Goal: Share content: Share content

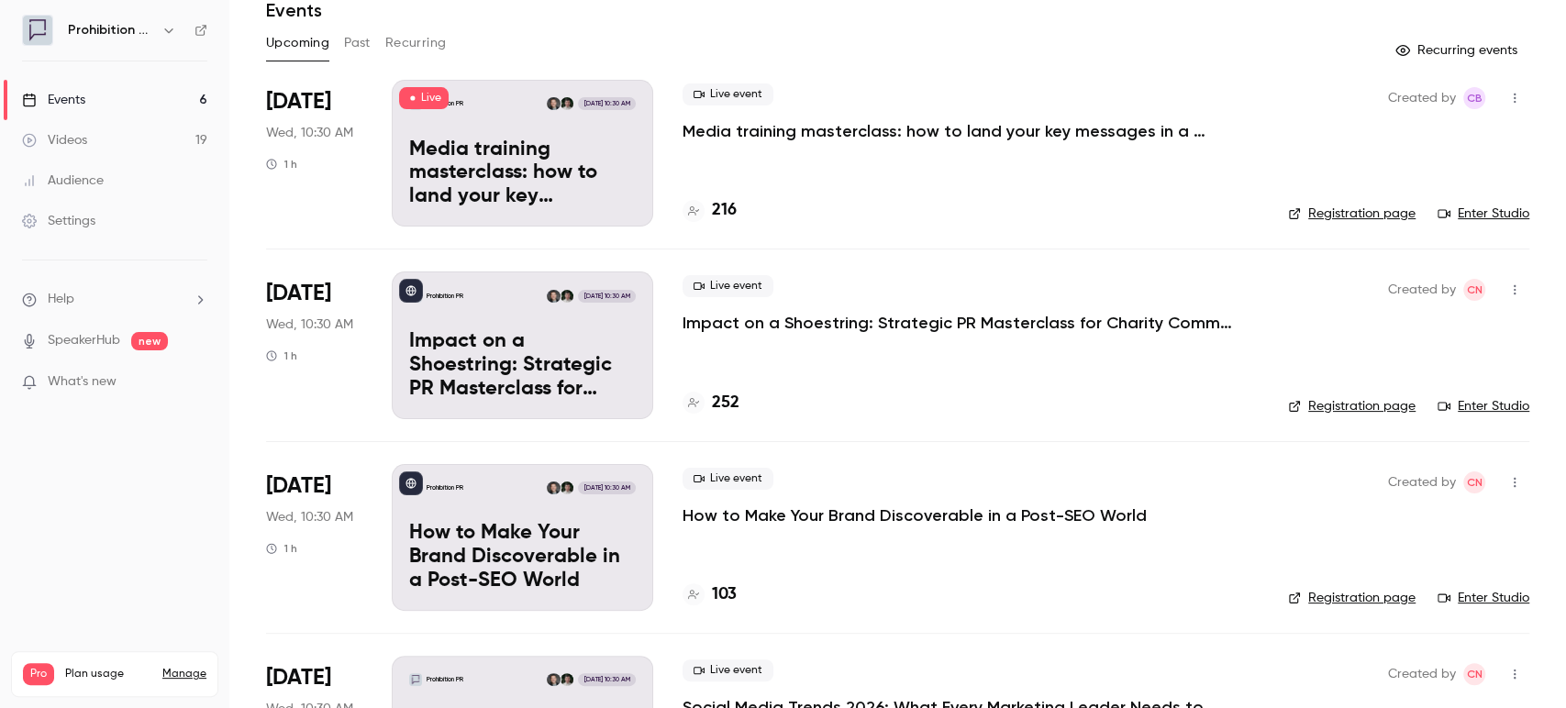
scroll to position [204, 0]
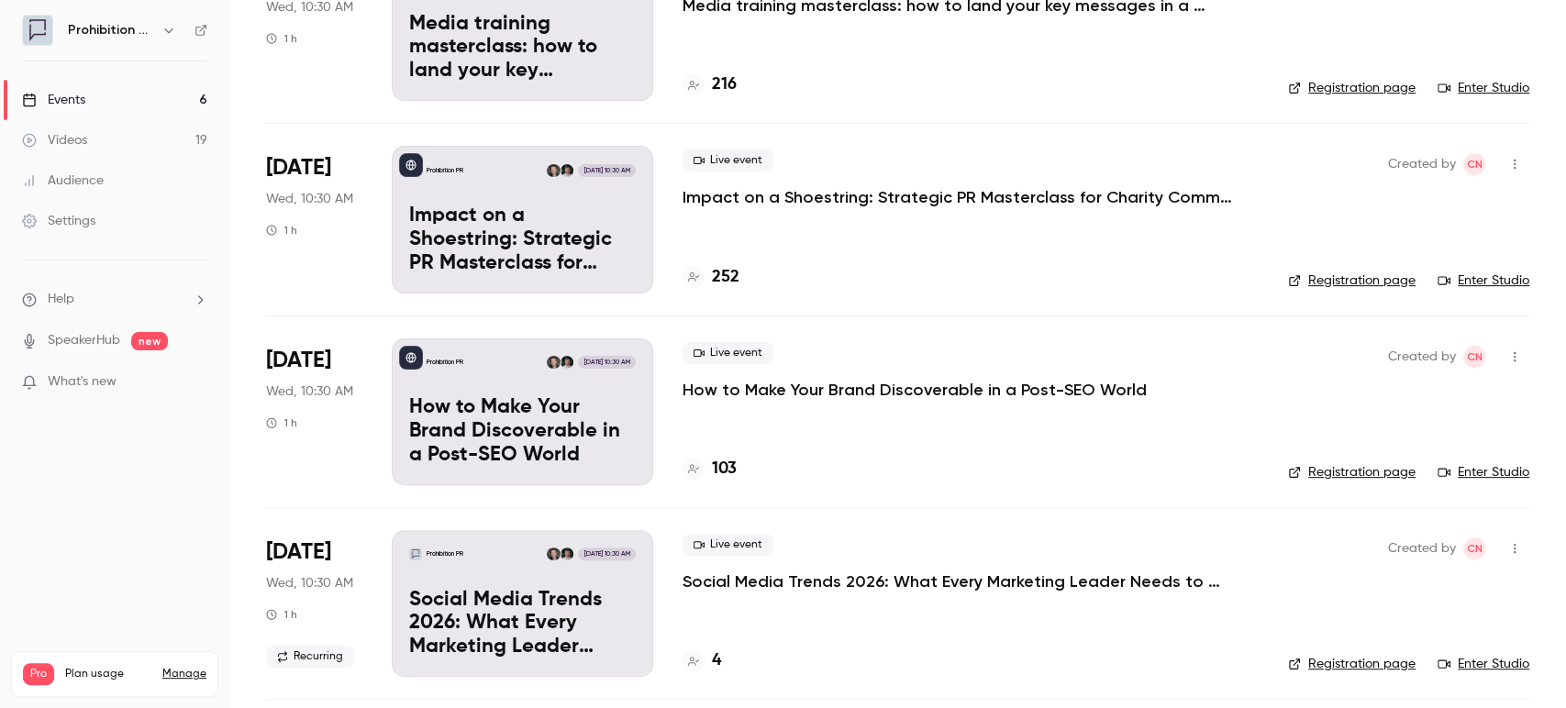
click at [1508, 166] on icon "button" at bounding box center [1515, 164] width 15 height 13
click at [1419, 207] on div "Share" at bounding box center [1428, 211] width 139 height 18
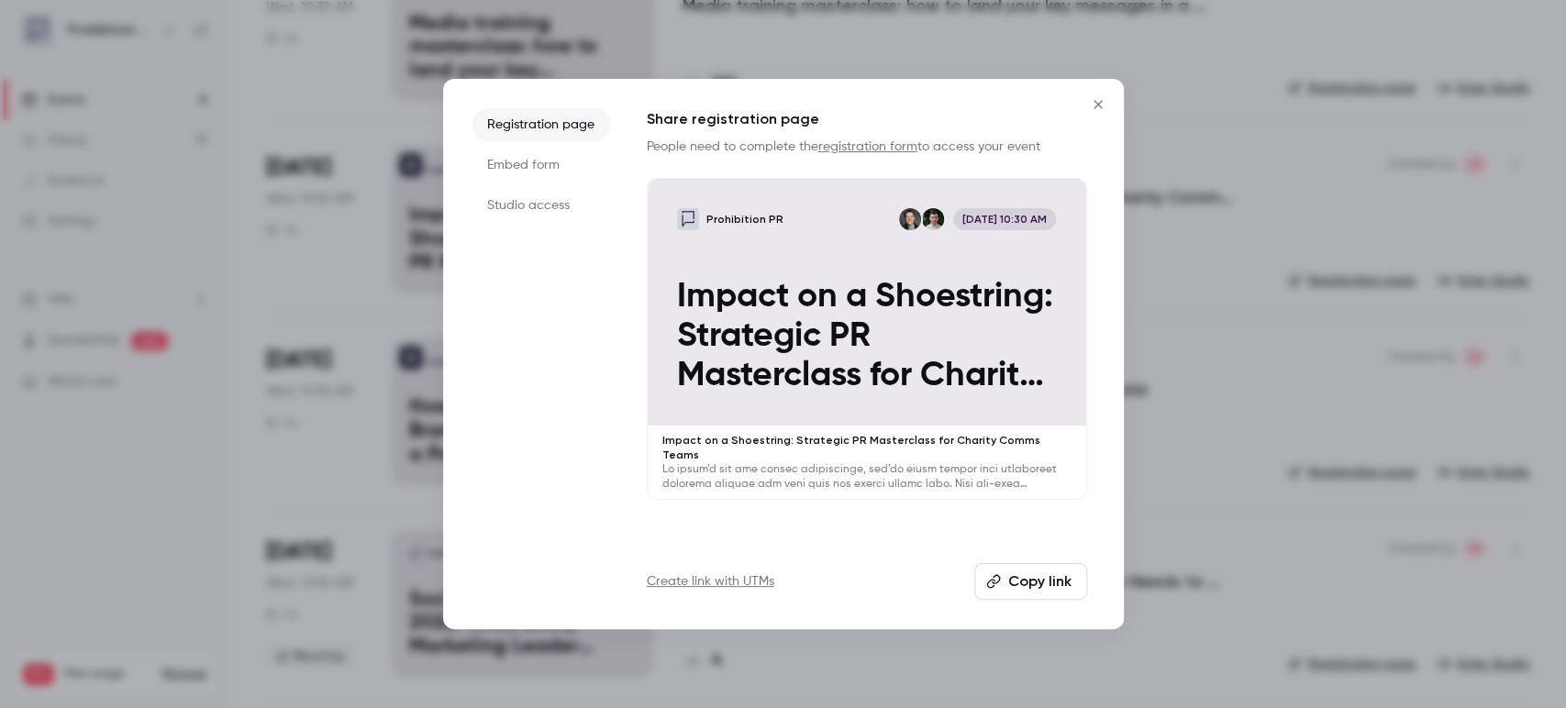
click at [1024, 590] on button "Copy link" at bounding box center [1030, 581] width 113 height 37
click at [1096, 104] on icon "Close" at bounding box center [1098, 104] width 22 height 15
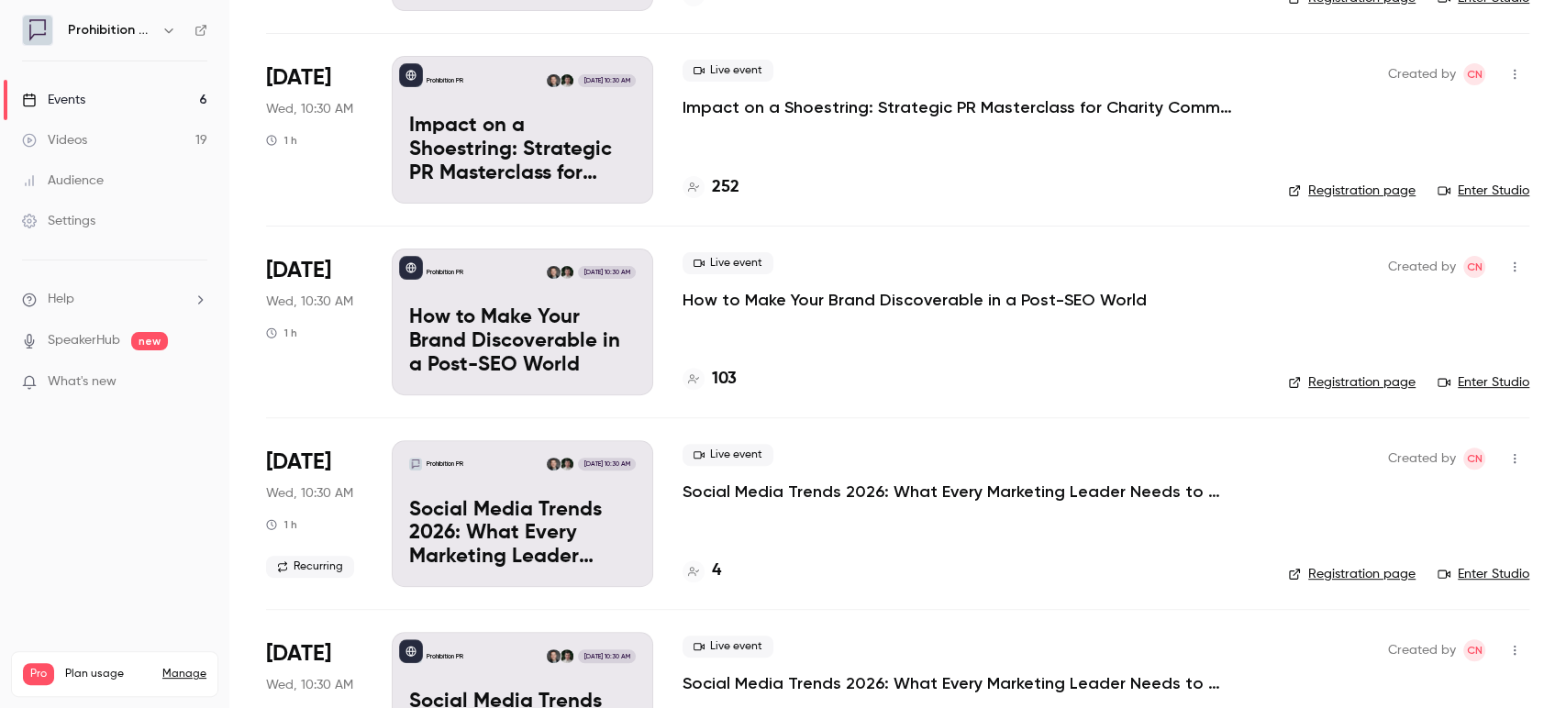
scroll to position [306, 0]
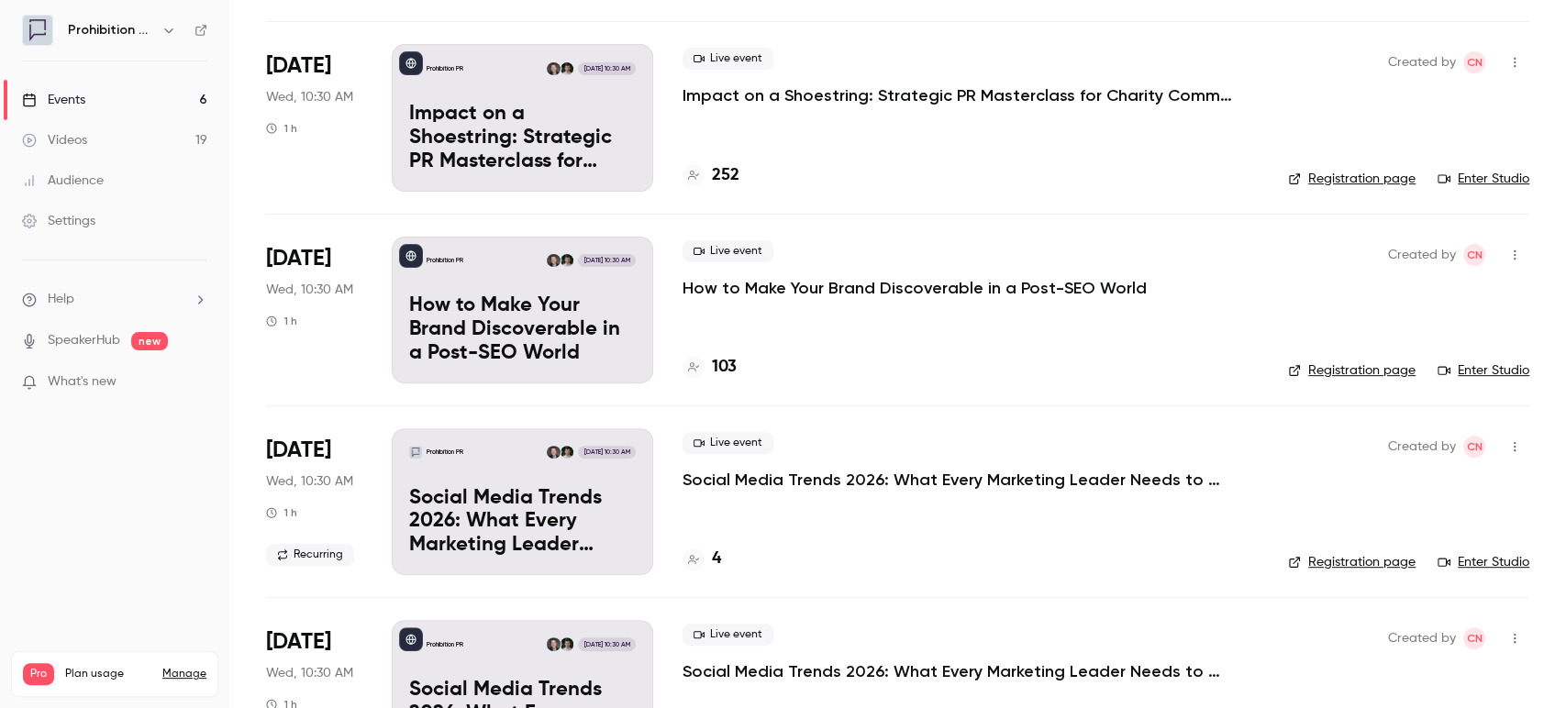
click at [951, 280] on p "How to Make Your Brand Discoverable in a Post-SEO World" at bounding box center [915, 288] width 464 height 22
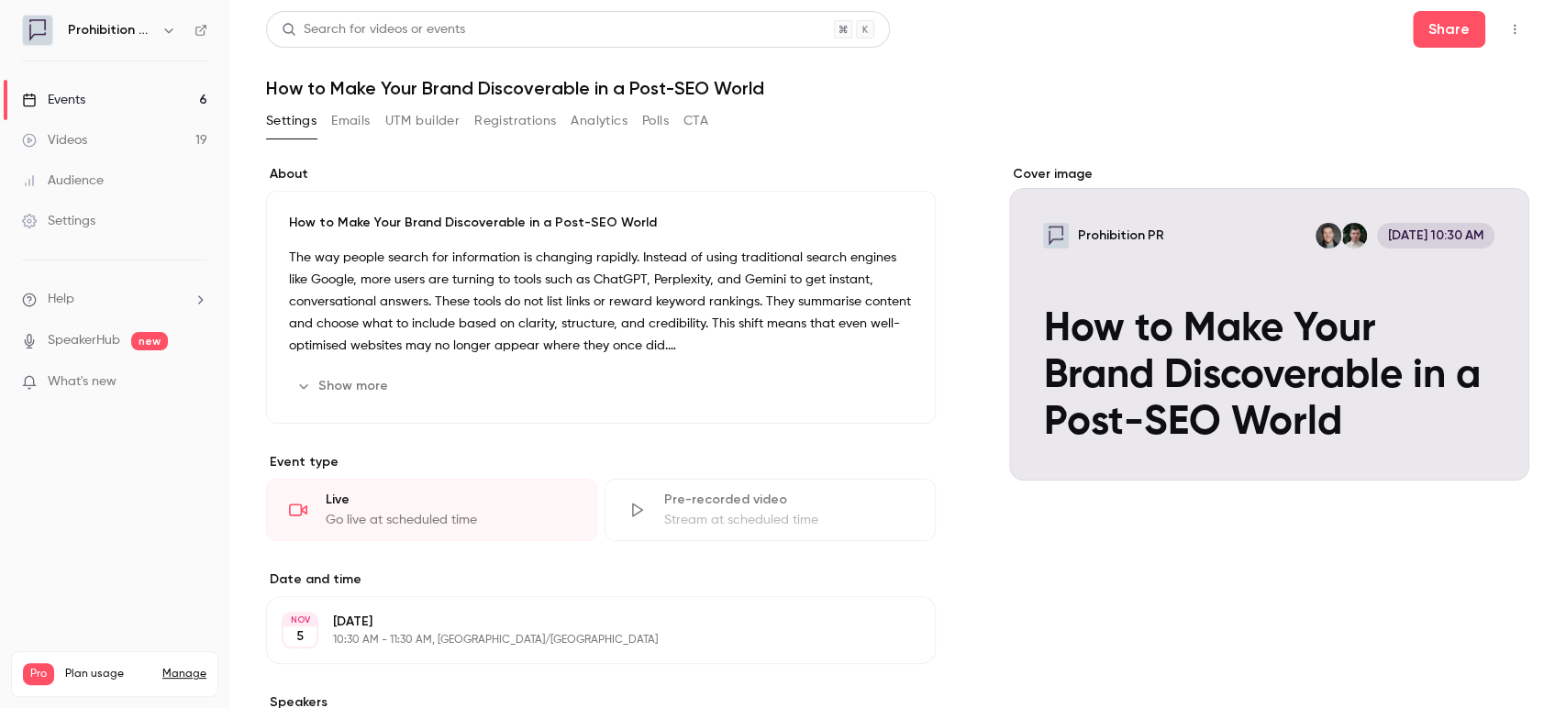
click at [1508, 29] on icon "button" at bounding box center [1515, 29] width 15 height 13
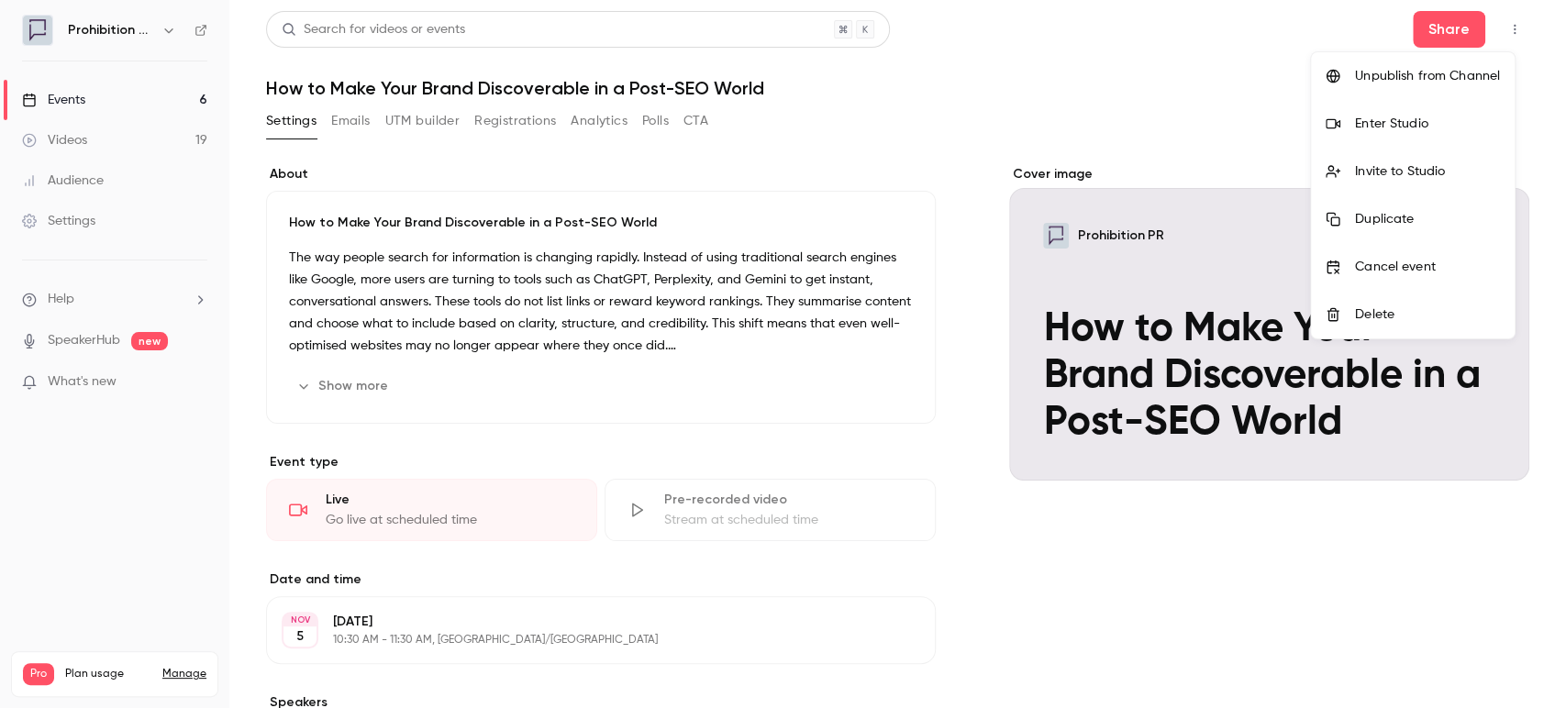
click at [1428, 20] on div at bounding box center [783, 354] width 1566 height 708
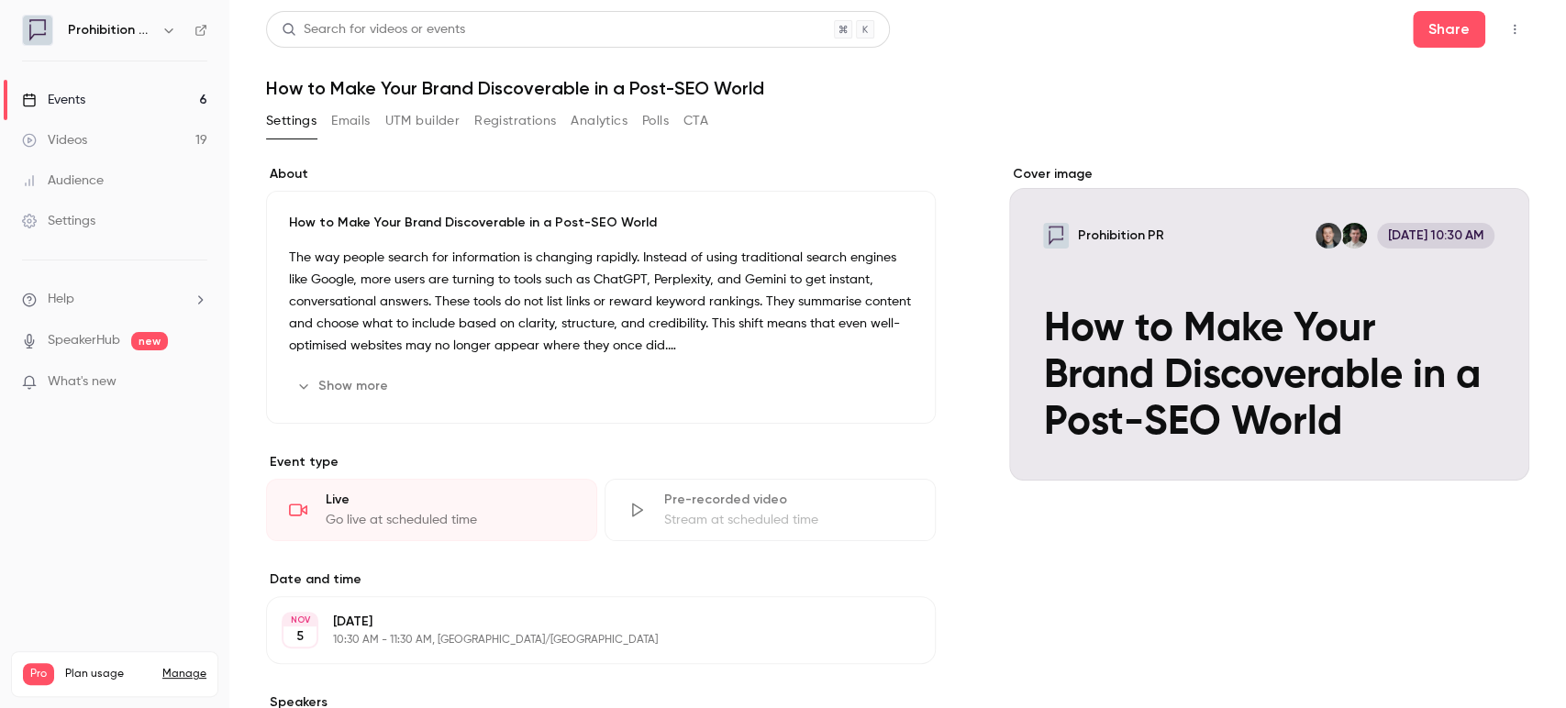
click at [1428, 22] on button "Share" at bounding box center [1449, 29] width 72 height 37
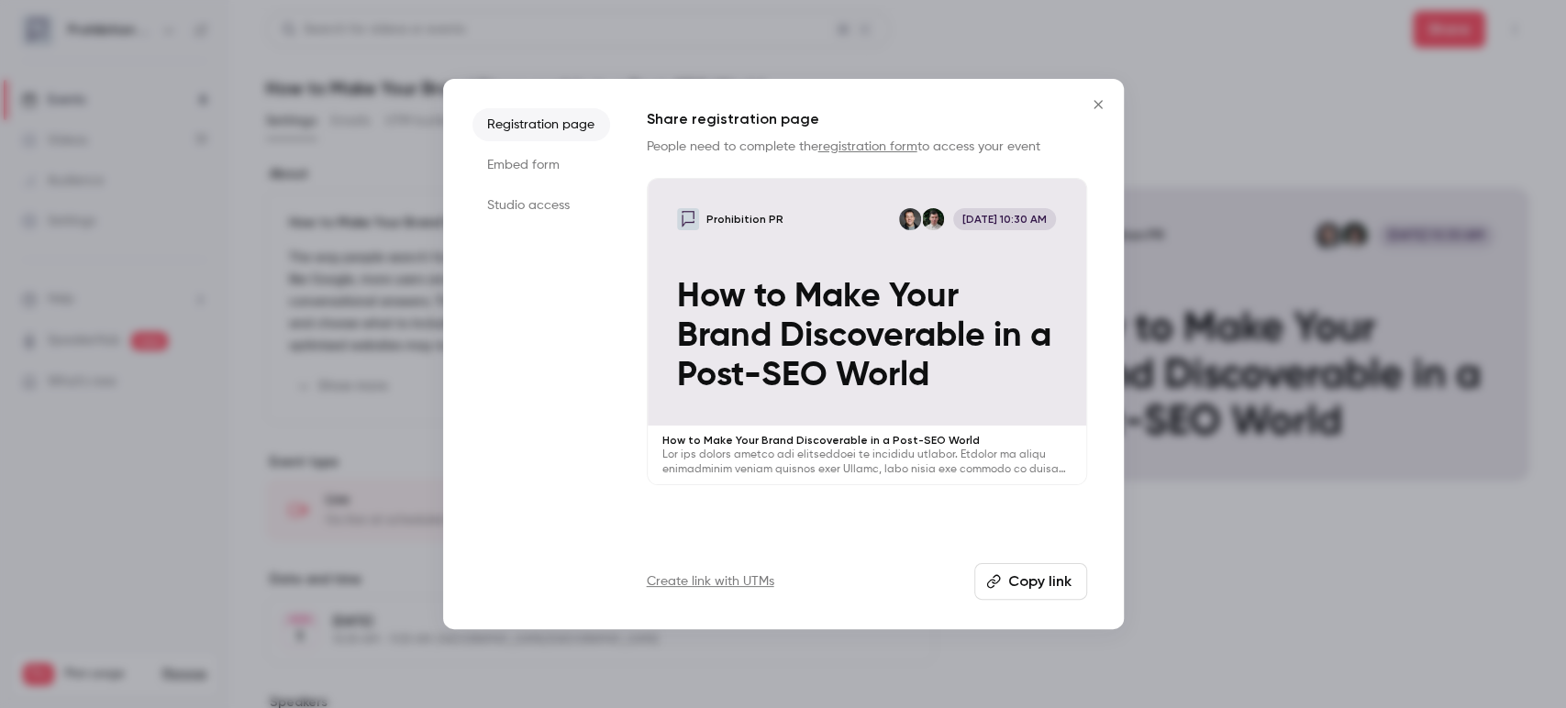
click at [1002, 583] on button "Copy link" at bounding box center [1030, 581] width 113 height 37
drag, startPoint x: 1094, startPoint y: 102, endPoint x: 1093, endPoint y: 111, distance: 9.2
click at [1094, 105] on icon "Close" at bounding box center [1098, 104] width 22 height 15
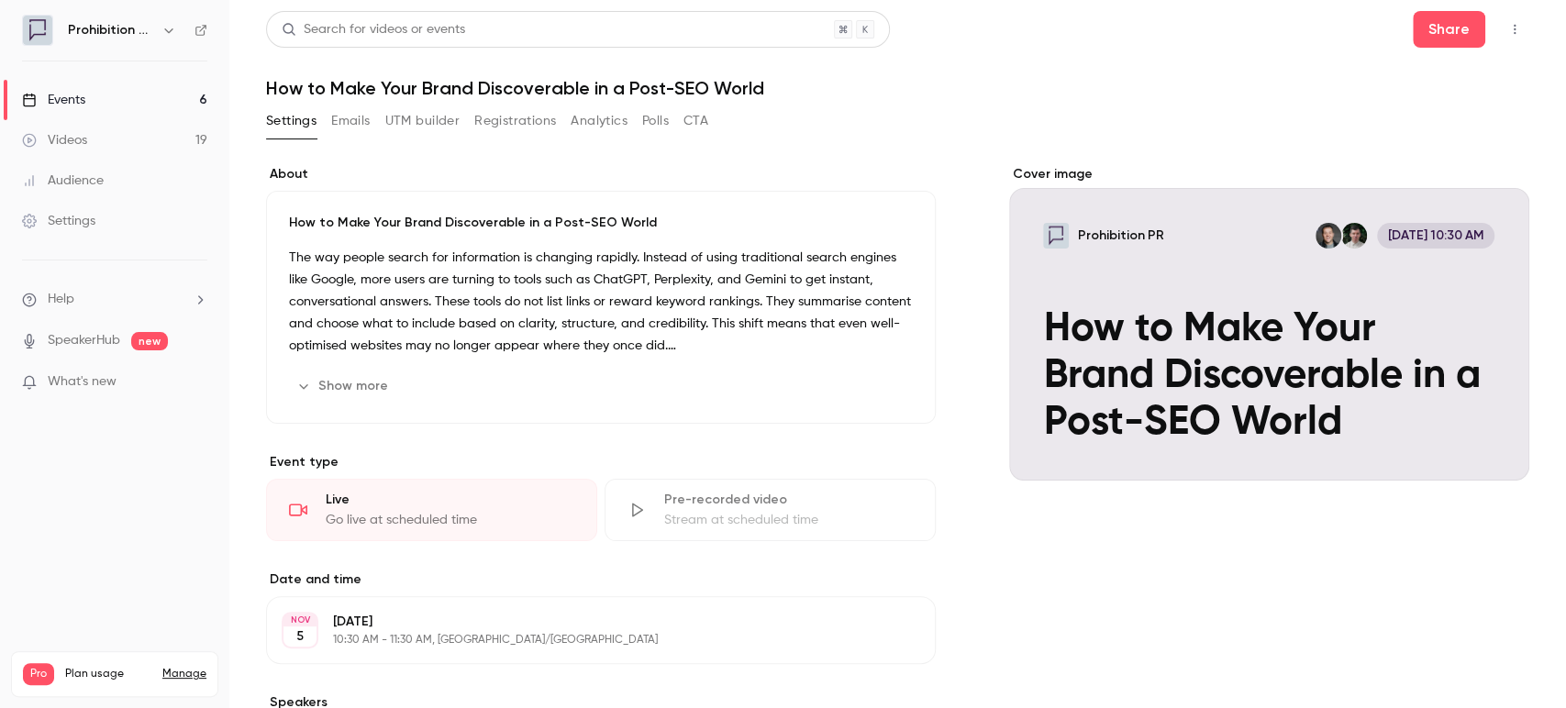
click at [205, 29] on icon at bounding box center [201, 30] width 13 height 13
click at [81, 95] on div "Events" at bounding box center [53, 100] width 63 height 18
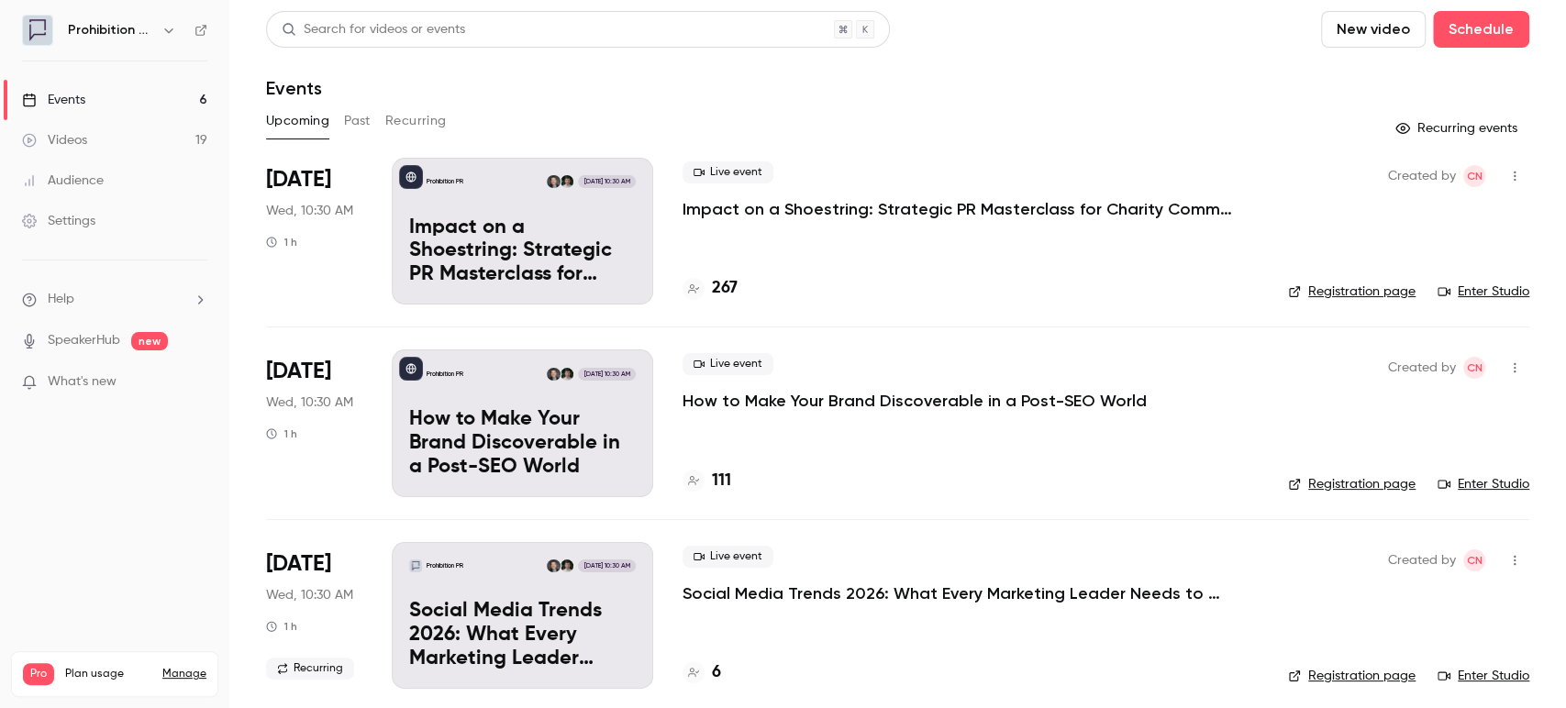
click at [339, 123] on div "Upcoming Past Recurring" at bounding box center [897, 120] width 1263 height 29
click at [351, 123] on button "Past" at bounding box center [357, 120] width 27 height 29
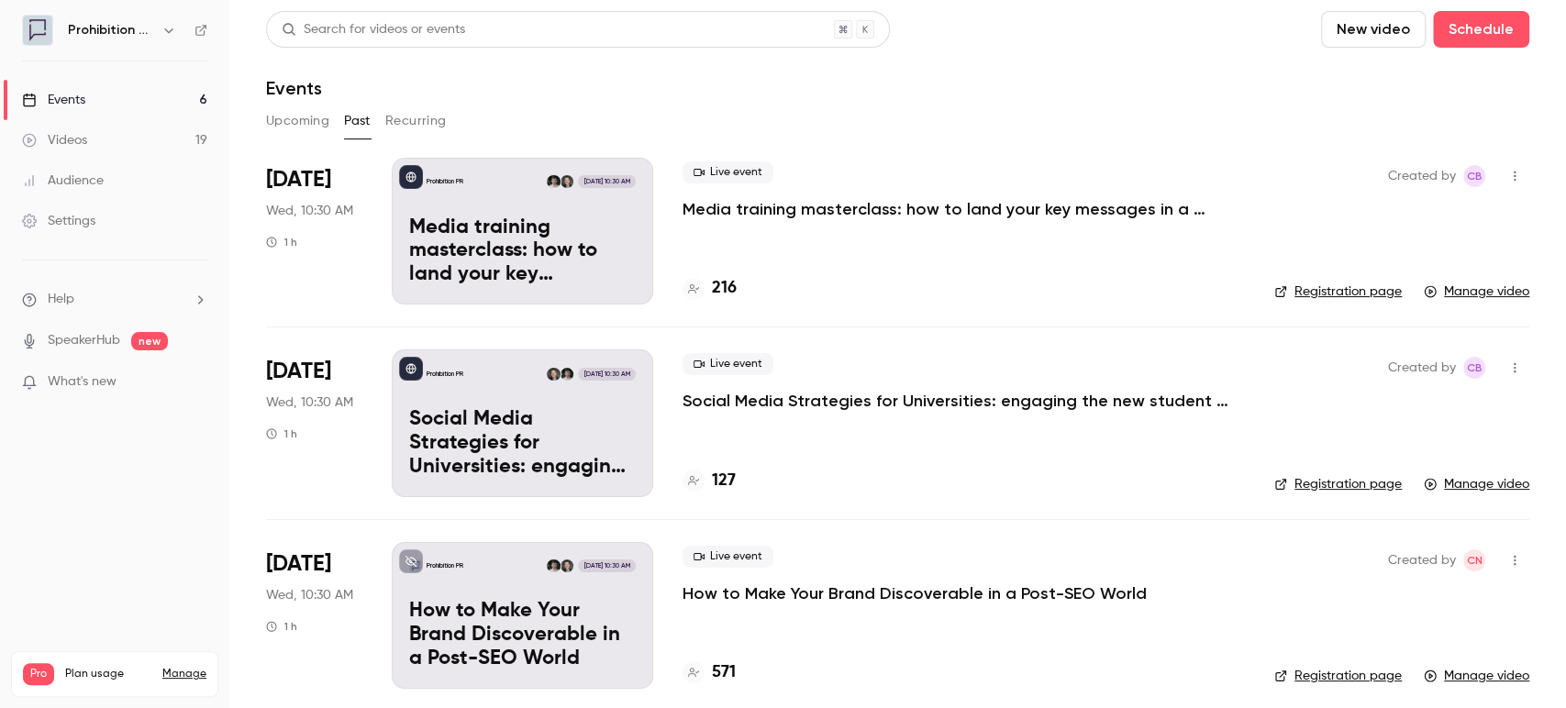
click at [428, 123] on button "Recurring" at bounding box center [415, 120] width 61 height 29
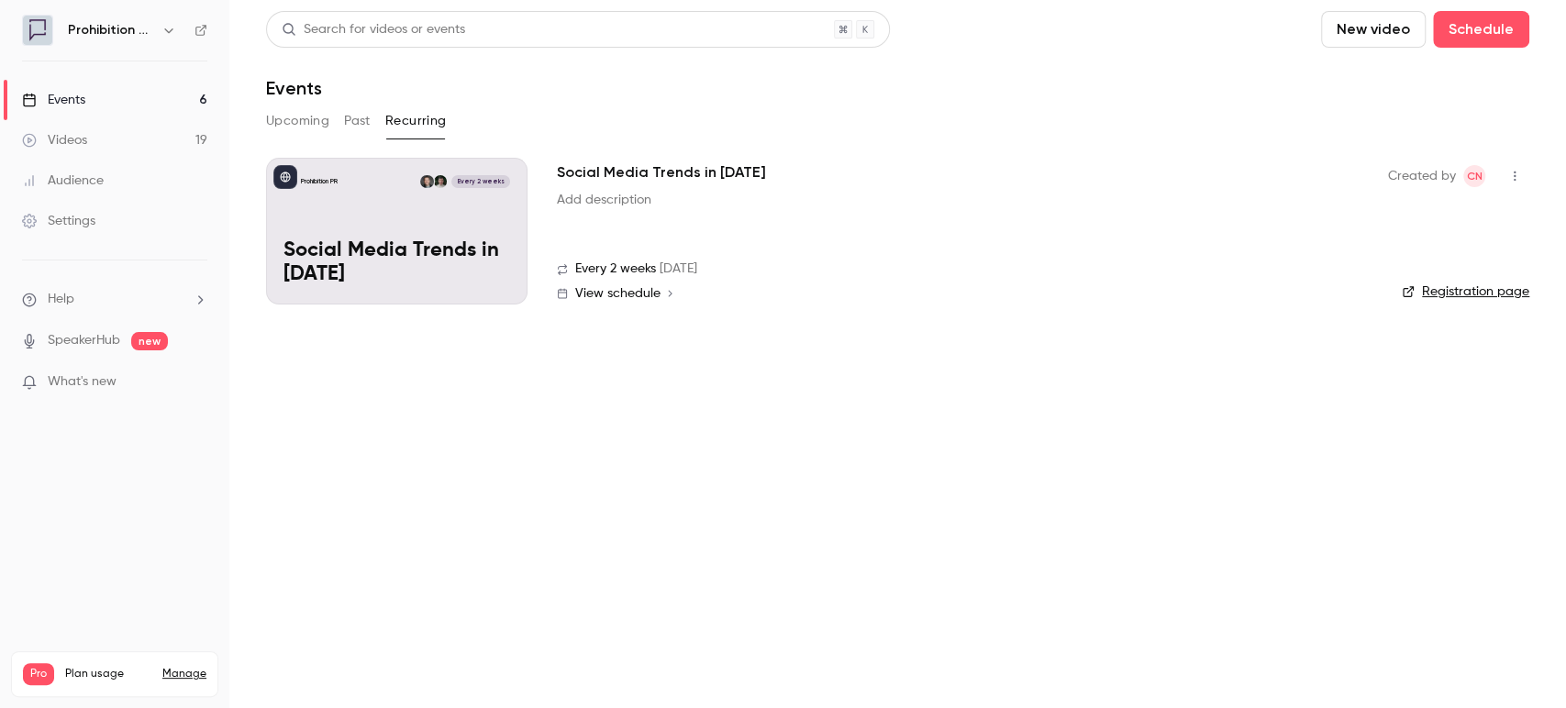
click at [276, 122] on button "Upcoming" at bounding box center [297, 120] width 63 height 29
